Goal: Task Accomplishment & Management: Manage account settings

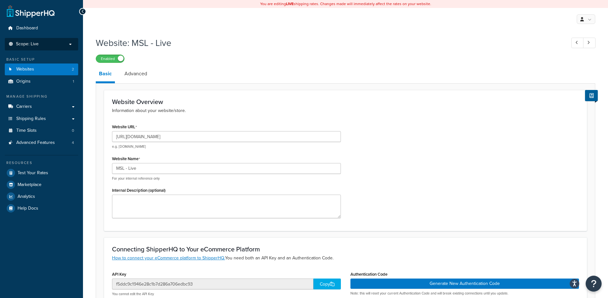
click at [62, 48] on li "Scope: Live" at bounding box center [41, 44] width 73 height 12
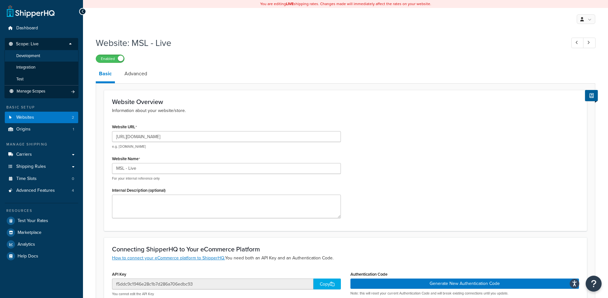
click at [46, 56] on li "Development" at bounding box center [41, 56] width 74 height 12
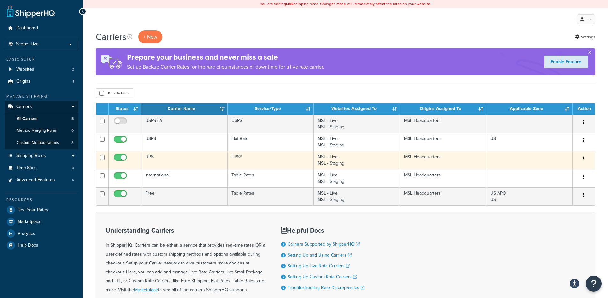
click at [177, 155] on td "UPS" at bounding box center [184, 160] width 86 height 18
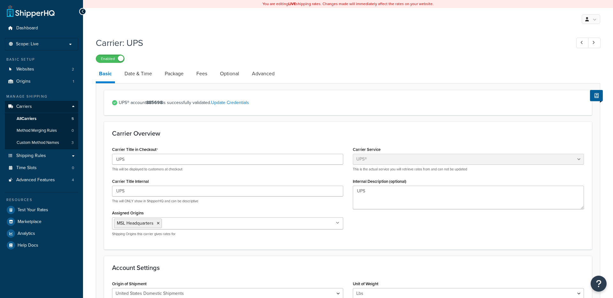
select select "ups"
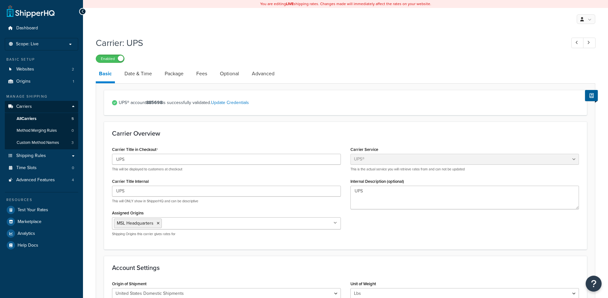
scroll to position [348, 0]
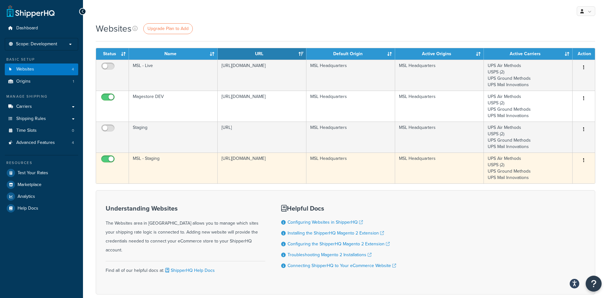
click at [173, 166] on td "MSL - Staging" at bounding box center [173, 167] width 89 height 31
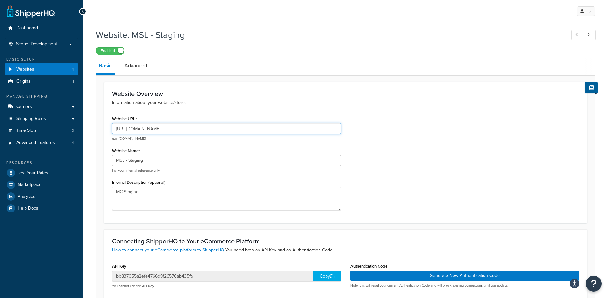
drag, startPoint x: 130, startPoint y: 128, endPoint x: 184, endPoint y: 128, distance: 54.6
click at [184, 128] on input "[URL][DOMAIN_NAME]" at bounding box center [226, 128] width 229 height 11
click at [173, 125] on input "[URL][DOMAIN_NAME]" at bounding box center [226, 128] width 229 height 11
drag, startPoint x: 189, startPoint y: 130, endPoint x: 130, endPoint y: 130, distance: 58.7
click at [130, 130] on input "[URL][DOMAIN_NAME]" at bounding box center [226, 128] width 229 height 11
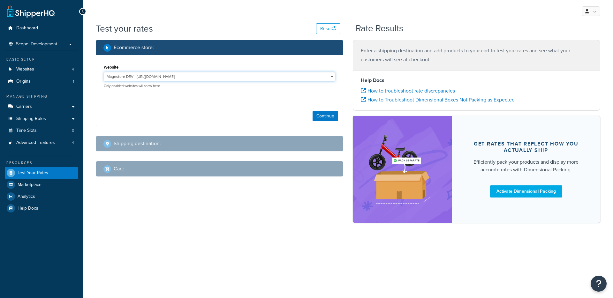
click at [219, 75] on select "Magestore DEV - https://p1054.dev.magestore.com/ MSL - Staging - https://mcstag…" at bounding box center [219, 77] width 231 height 10
click at [213, 77] on select "Magestore DEV - https://p1054.dev.magestore.com/ MSL - Staging - https://mcstag…" at bounding box center [219, 77] width 231 height 10
click at [189, 74] on select "Magestore DEV - https://p1054.dev.magestore.com/ MSL - Staging - https://mcstag…" at bounding box center [219, 77] width 231 height 10
select select "bb837055a2efe4766d9f26570ab435fa"
click at [327, 115] on button "Continue" at bounding box center [325, 116] width 26 height 10
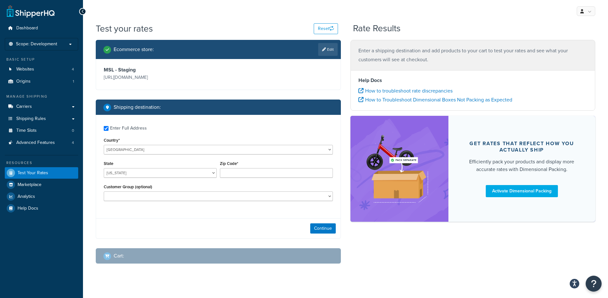
checkbox input "true"
type input "94114"
select select "CA"
select select
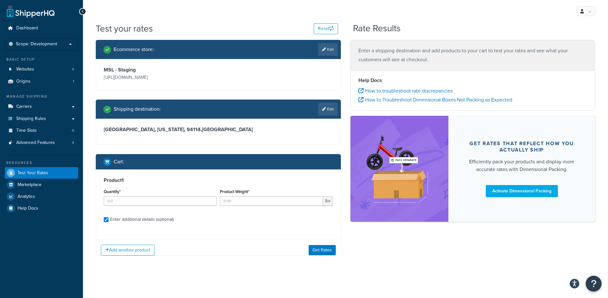
checkbox input "true"
type input "1"
type input "0.200000"
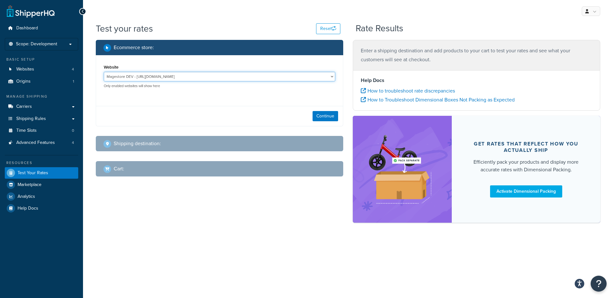
click at [213, 75] on select "Magestore DEV - [URL][DOMAIN_NAME] MSL - Staging - [URL][DOMAIN_NAME]" at bounding box center [219, 77] width 231 height 10
select select "bb837055a2efe4766d9f26570ab435fa"
click at [316, 114] on button "Continue" at bounding box center [325, 116] width 26 height 10
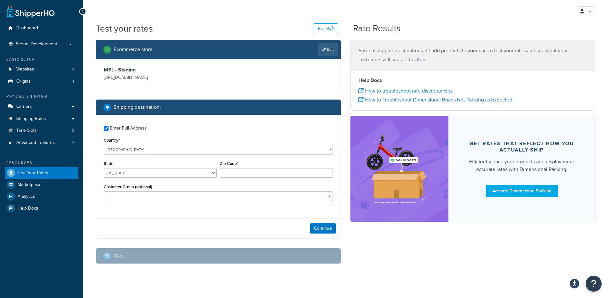
checkbox input "true"
type input "T2P 1M6"
select select "CA"
select select
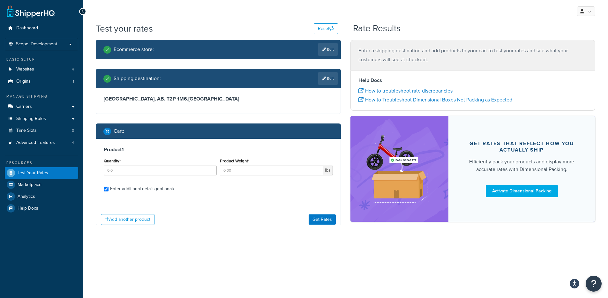
checkbox input "true"
type input "1"
type input "0.200000"
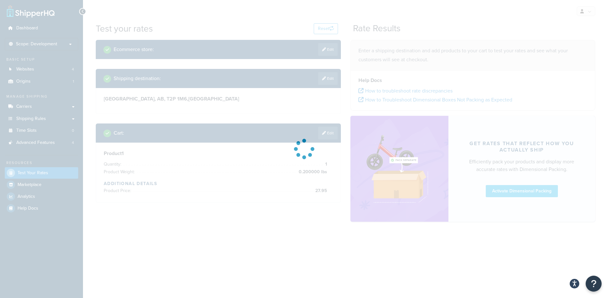
type input "AL"
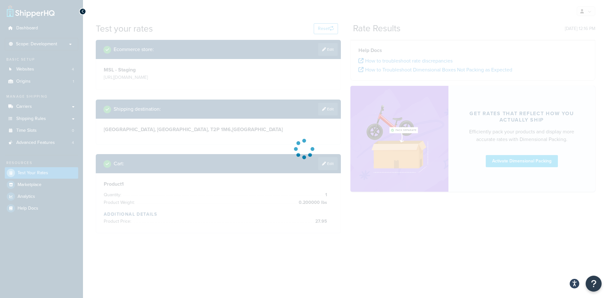
type input "AB"
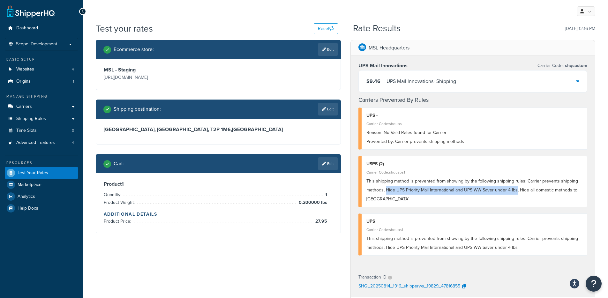
drag, startPoint x: 385, startPoint y: 189, endPoint x: 515, endPoint y: 189, distance: 130.2
click at [515, 189] on span "This shipping method is prevented from showing by the following shipping rules:…" at bounding box center [472, 190] width 212 height 25
copy span "Hide UPS Priority Mail International and UPS WW Saver under 4 lbs"
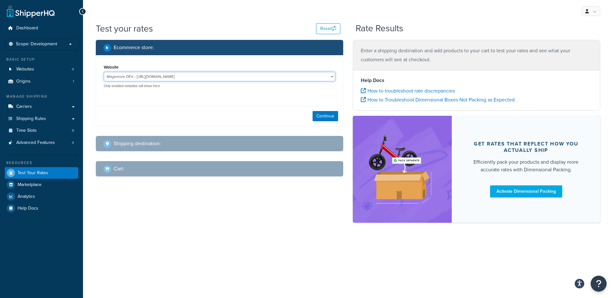
click at [179, 76] on select "Magestore DEV - https://p1054.dev.magestore.com/ MSL - Staging - https://mcstag…" at bounding box center [219, 77] width 231 height 10
select select "bb837055a2efe4766d9f26570ab435fa"
click at [320, 111] on button "Continue" at bounding box center [325, 116] width 26 height 10
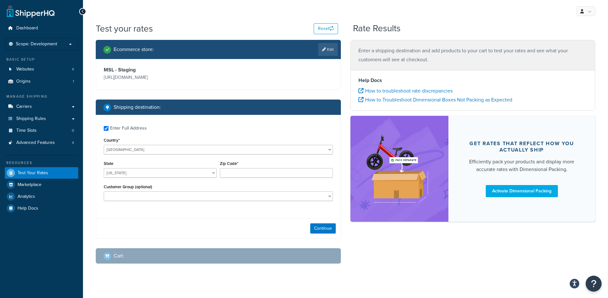
checkbox input "true"
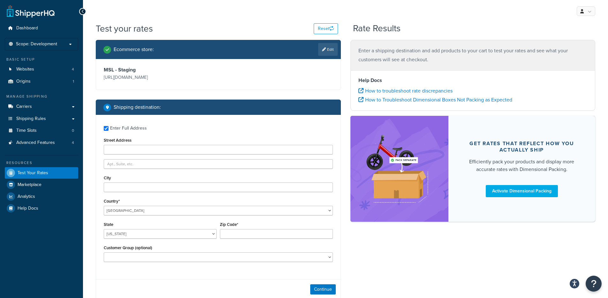
type input "123 MaddIvan St"
type input "Calgary"
type input "T2P 1M6"
select select "CA"
select select
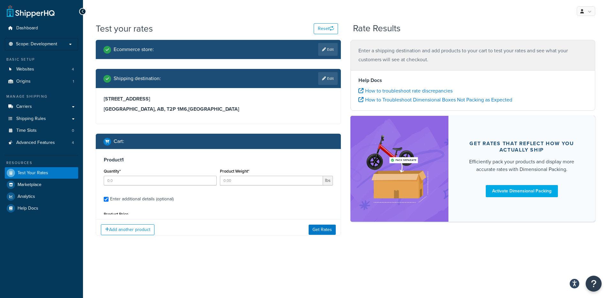
type input "1"
type input "1.000000"
type input "269.95"
type input "AL"
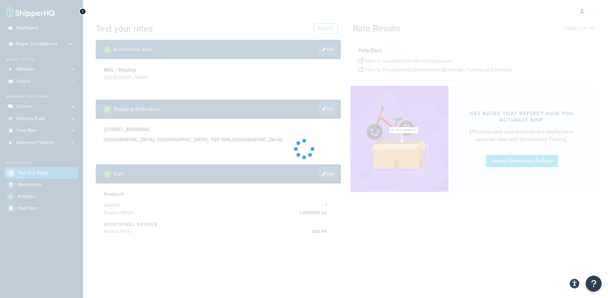
type input "AB"
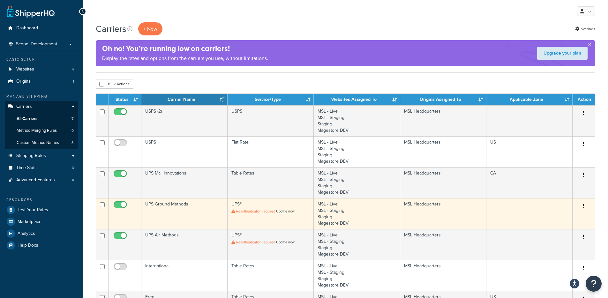
click at [584, 205] on button "button" at bounding box center [583, 206] width 9 height 10
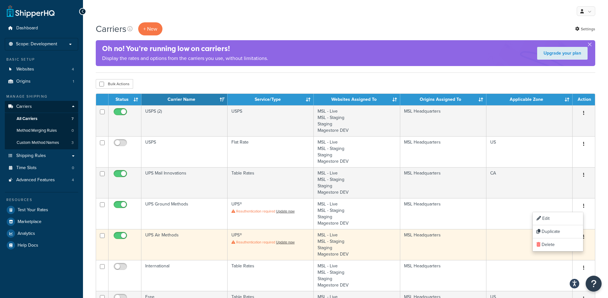
click at [585, 234] on button "button" at bounding box center [583, 237] width 9 height 10
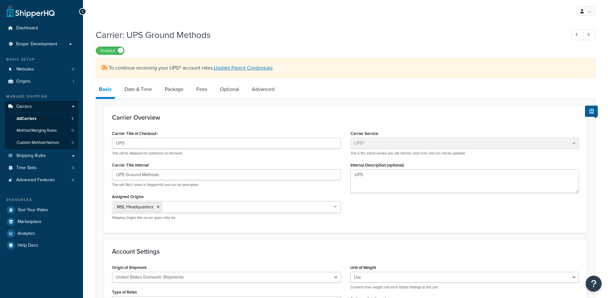
select select "ups"
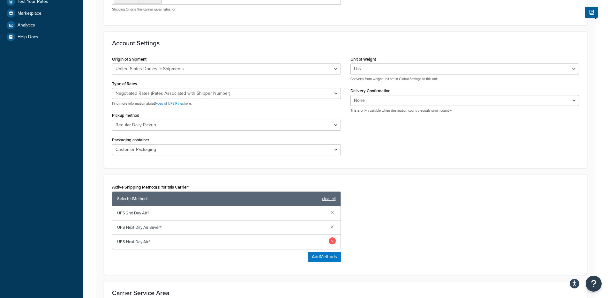
click at [332, 241] on link at bounding box center [332, 240] width 7 height 7
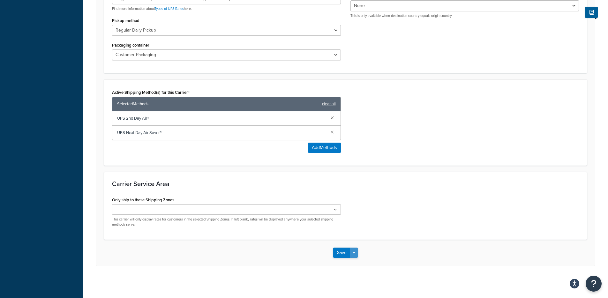
click at [355, 252] on button "Save Dropdown" at bounding box center [354, 253] width 8 height 10
click at [355, 263] on button "Save and Edit" at bounding box center [356, 264] width 47 height 13
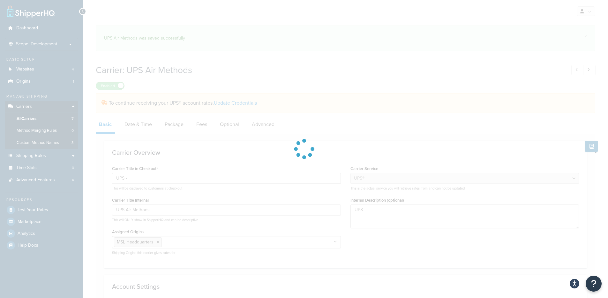
select select "ups"
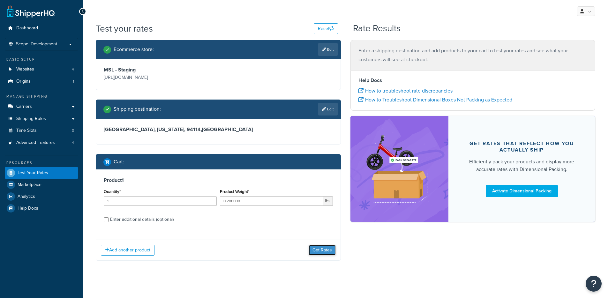
click at [326, 253] on button "Get Rates" at bounding box center [321, 250] width 27 height 10
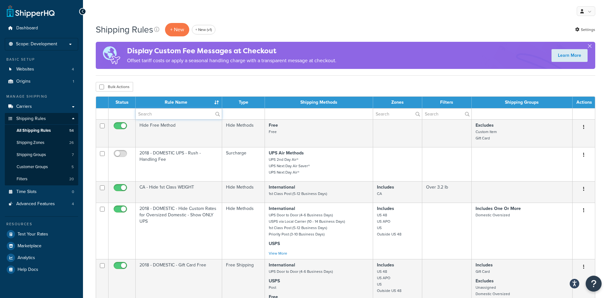
click at [182, 113] on input "text" at bounding box center [179, 113] width 86 height 11
paste input "Hide UPS Priority Mail International and UPS WW Saver under 4 lbs"
type input "Hide UPS Priority Mail International and UPS WW Saver under 4 lbs"
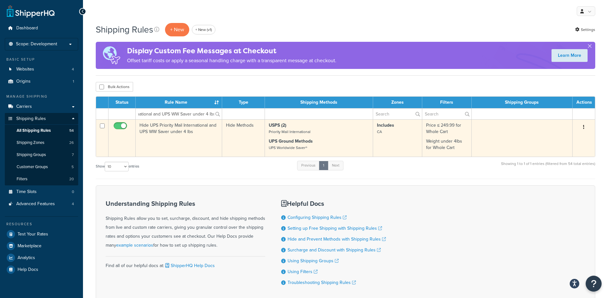
click at [582, 127] on button "button" at bounding box center [583, 127] width 9 height 10
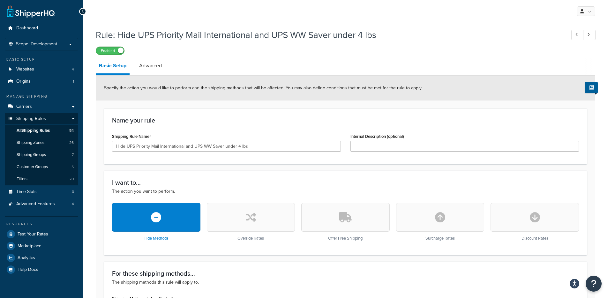
click at [118, 51] on span at bounding box center [121, 51] width 6 height 6
click at [118, 48] on label "Disabled" at bounding box center [110, 51] width 28 height 8
click at [160, 145] on input "Hide UPS Priority Mail International and UPS WW Saver under 4 lbs" at bounding box center [226, 146] width 229 height 11
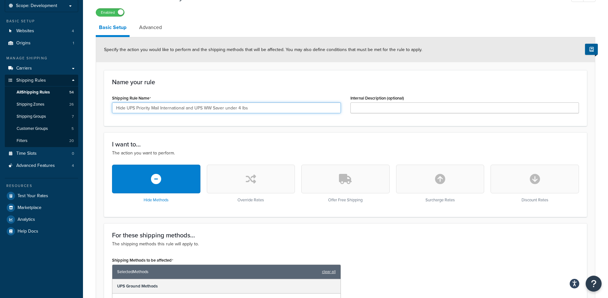
scroll to position [112, 0]
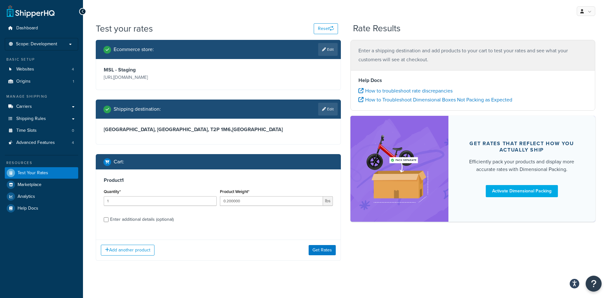
click at [329, 244] on div "Add another product Get Rates" at bounding box center [218, 250] width 244 height 21
click at [327, 251] on button "Get Rates" at bounding box center [321, 250] width 27 height 10
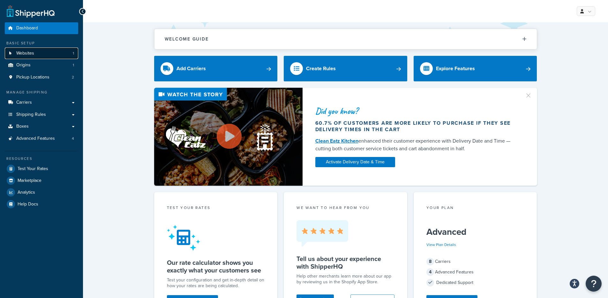
click at [60, 53] on link "Websites 1" at bounding box center [41, 54] width 73 height 12
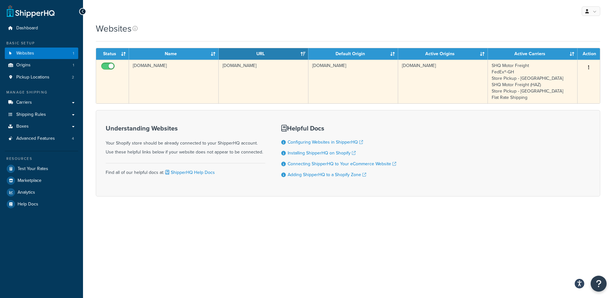
click at [161, 94] on td "[DOMAIN_NAME]" at bounding box center [174, 82] width 90 height 44
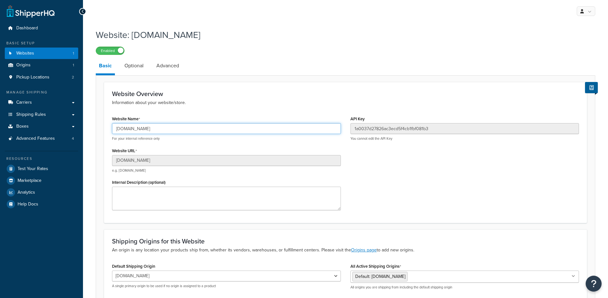
click at [159, 127] on input "[DOMAIN_NAME]" at bounding box center [226, 128] width 229 height 11
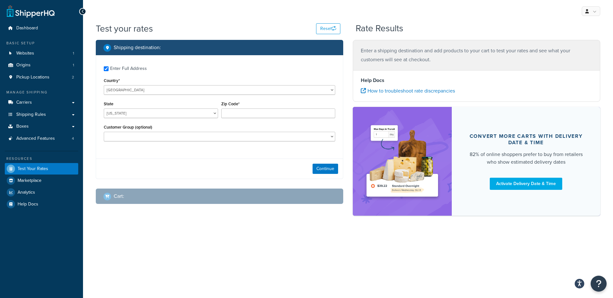
checkbox input "true"
type input "85004"
select select "AZ"
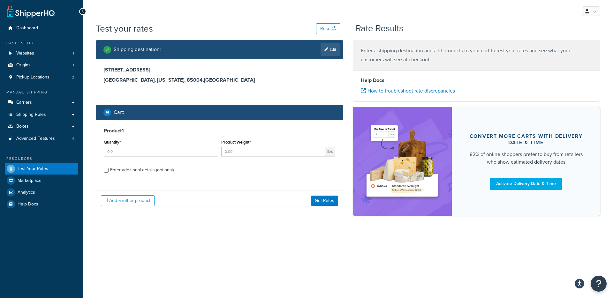
select select
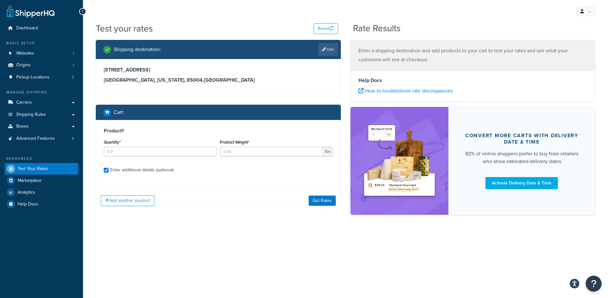
checkbox input "true"
type input "1"
type input "6.9997"
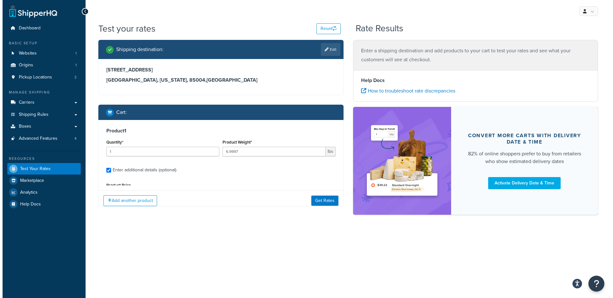
scroll to position [59, 0]
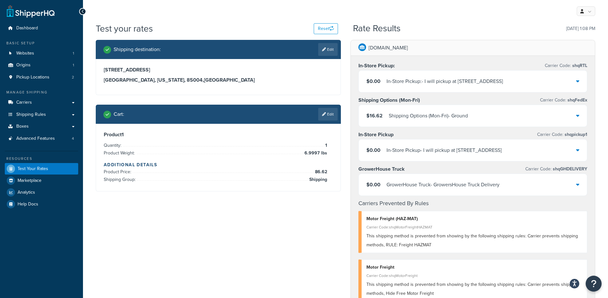
click at [412, 180] on div "GrowerHouse Truck - GrowersHouse Truck Delivery" at bounding box center [442, 184] width 113 height 9
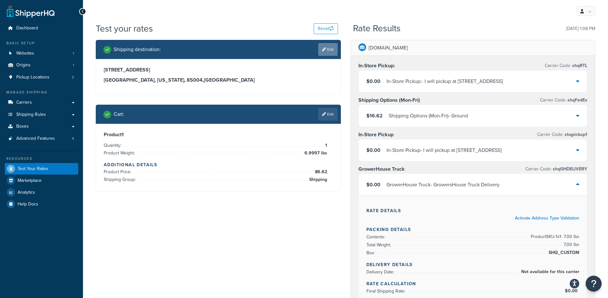
click at [330, 53] on link "Edit" at bounding box center [327, 49] width 19 height 13
select select "AZ"
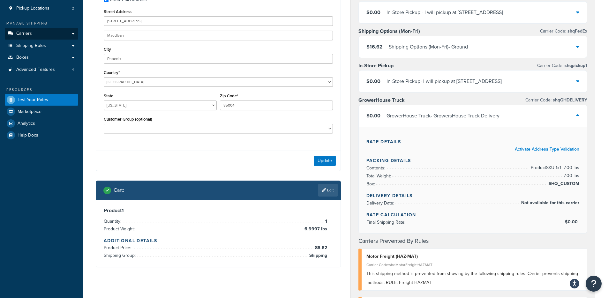
scroll to position [54, 0]
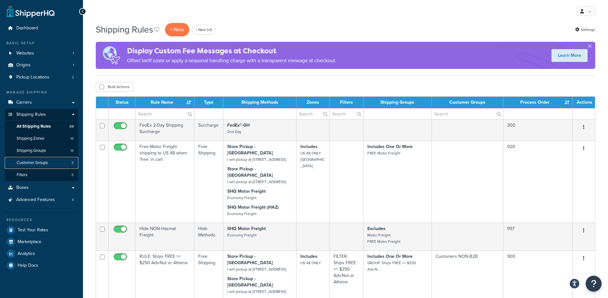
click at [61, 160] on link "Customer Groups 3" at bounding box center [41, 163] width 73 height 12
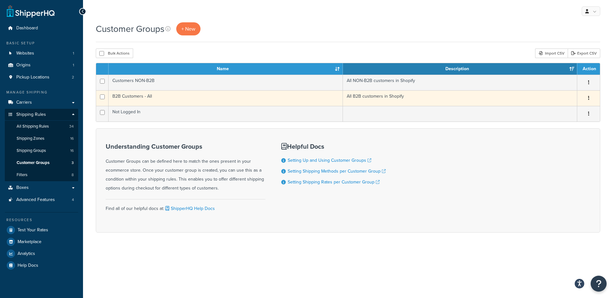
click at [155, 94] on td "B2B Customers - All" at bounding box center [225, 98] width 234 height 16
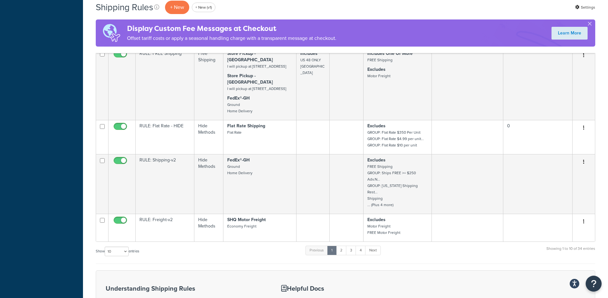
scroll to position [410, 0]
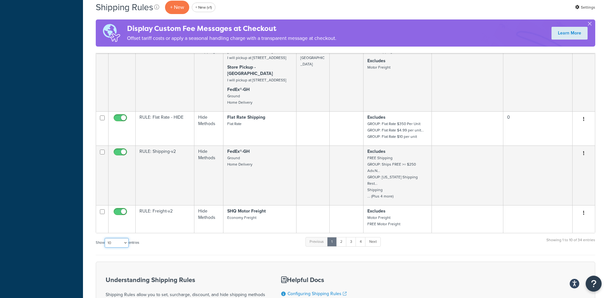
click at [119, 245] on select "10 15 25 50 100 1000" at bounding box center [117, 243] width 24 height 10
select select "100"
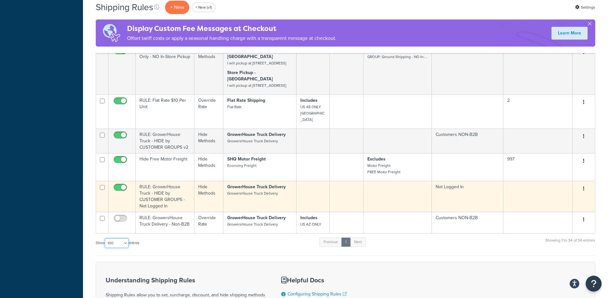
scroll to position [1342, 0]
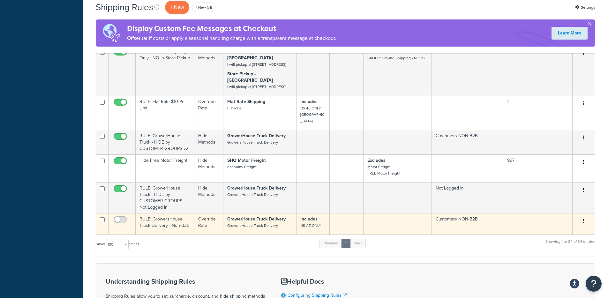
click at [584, 219] on icon "button" at bounding box center [583, 221] width 1 height 4
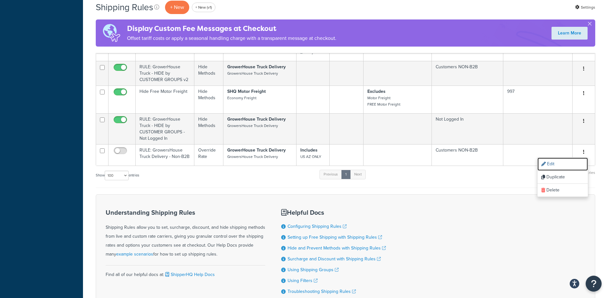
scroll to position [1441, 0]
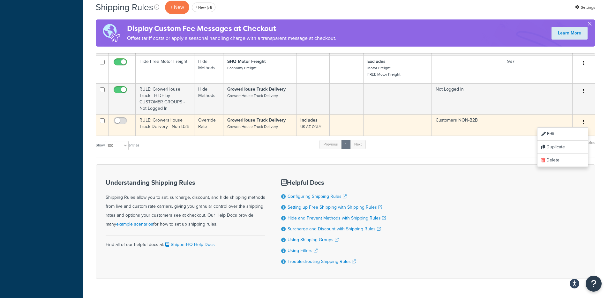
click at [584, 117] on button "button" at bounding box center [583, 122] width 9 height 10
click at [583, 120] on icon "button" at bounding box center [583, 122] width 1 height 4
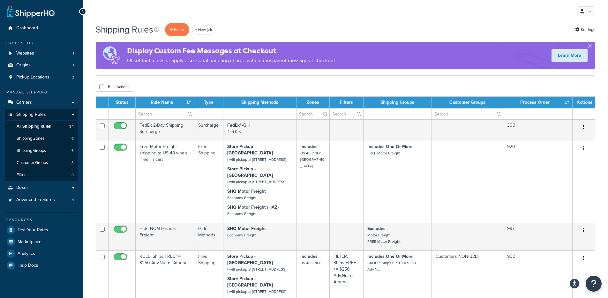
scroll to position [823, 0]
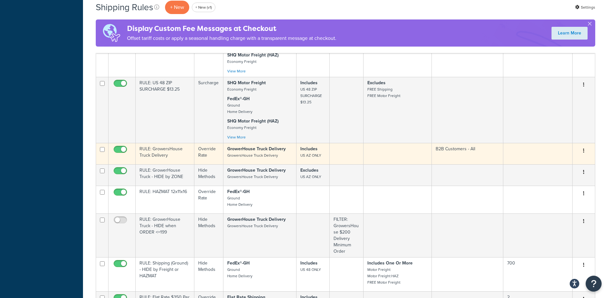
click at [326, 150] on td "Includes US AZ ONLY" at bounding box center [312, 153] width 33 height 21
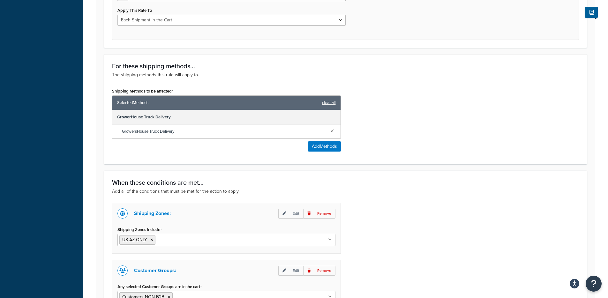
scroll to position [271, 0]
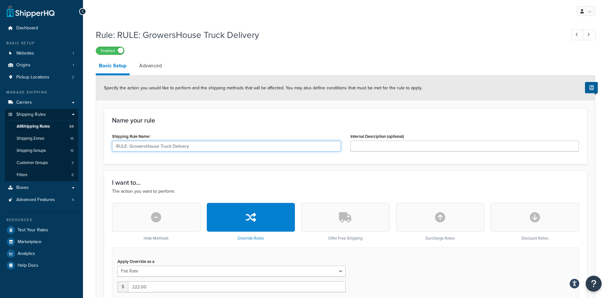
click at [160, 144] on input "RULE: GrowersHouse Truck Delivery" at bounding box center [226, 146] width 229 height 11
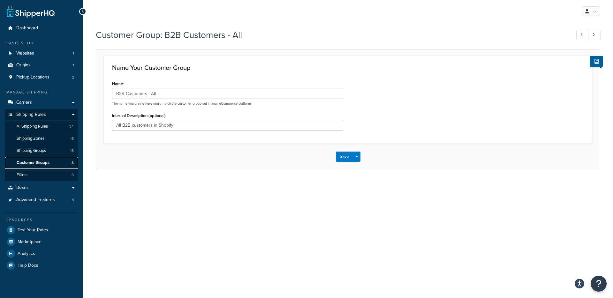
click at [41, 160] on span "Customer Groups" at bounding box center [33, 162] width 33 height 5
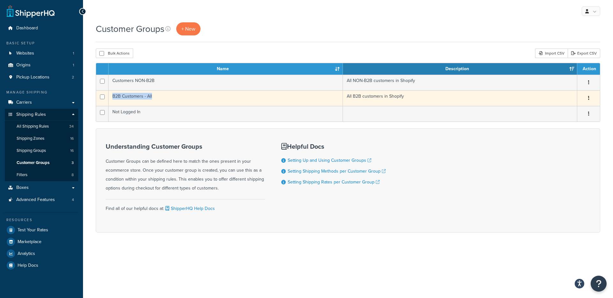
drag, startPoint x: 126, startPoint y: 94, endPoint x: 157, endPoint y: 94, distance: 31.3
click at [157, 94] on td "B2B Customers - All" at bounding box center [225, 98] width 234 height 16
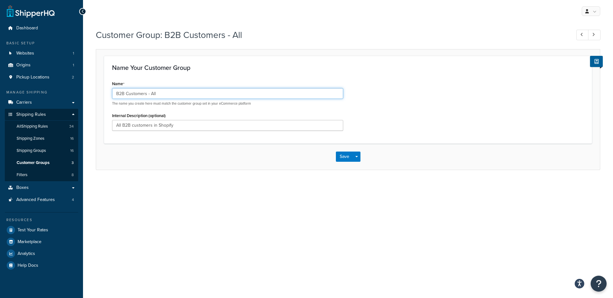
click at [135, 96] on input "B2B Customers - All" at bounding box center [227, 93] width 231 height 11
click at [41, 162] on span "Customer Groups" at bounding box center [33, 162] width 33 height 5
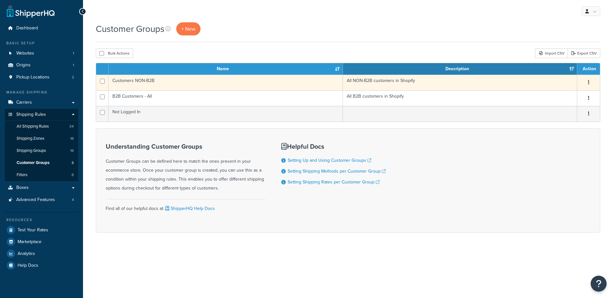
click at [144, 85] on td "Customers NON-B2B" at bounding box center [225, 83] width 234 height 16
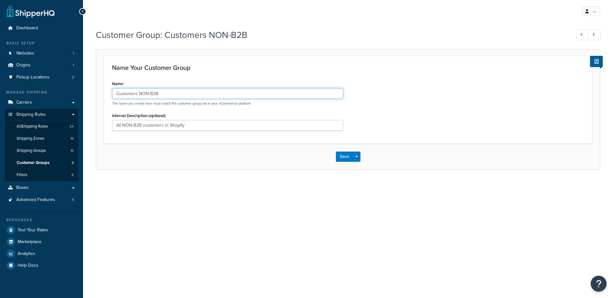
click at [142, 95] on input "Customers NON-B2B" at bounding box center [227, 93] width 231 height 11
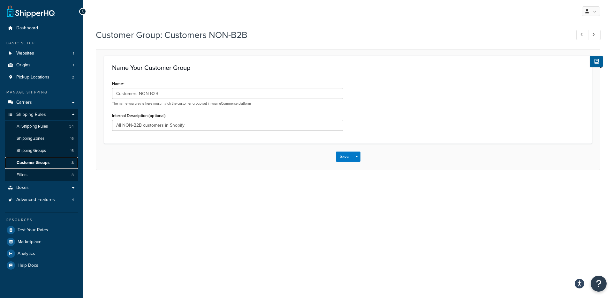
click at [71, 161] on span "3" at bounding box center [72, 162] width 2 height 5
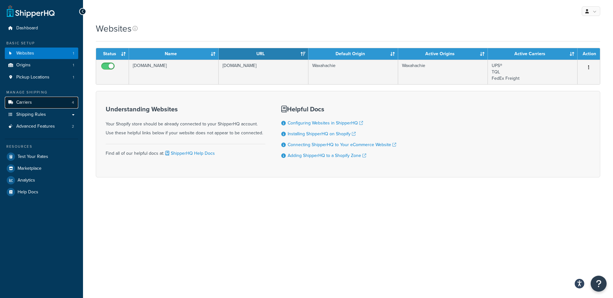
click at [46, 99] on link "Carriers 4" at bounding box center [41, 103] width 73 height 12
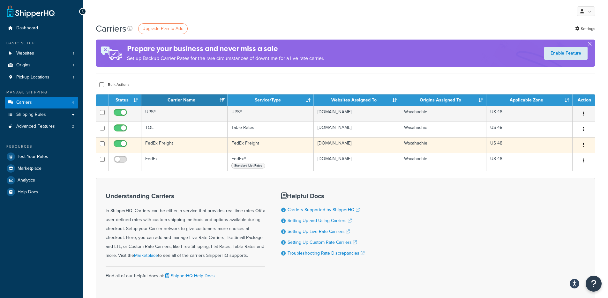
click at [213, 146] on td "FedEx Freight" at bounding box center [184, 145] width 86 height 16
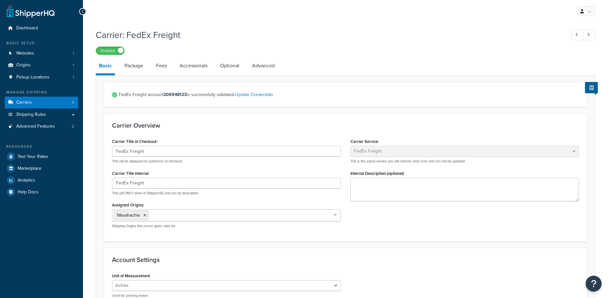
select select "fedExFreight"
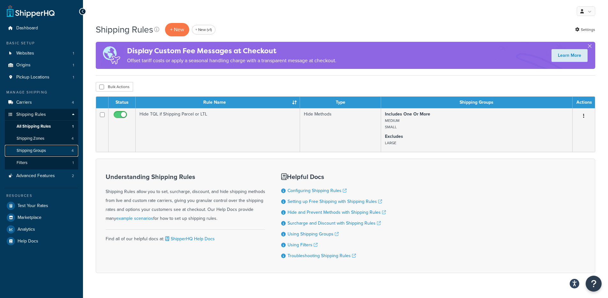
click at [55, 151] on link "Shipping Groups 4" at bounding box center [41, 151] width 73 height 12
